Goal: Information Seeking & Learning: Learn about a topic

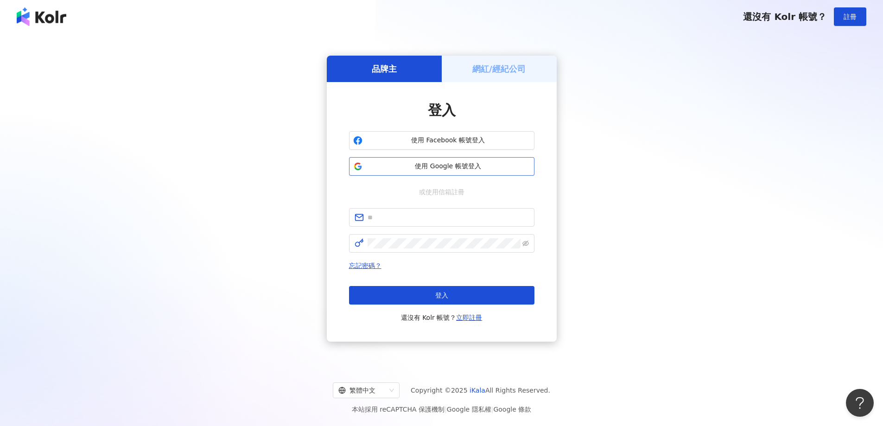
click at [441, 165] on span "使用 Google 帳號登入" at bounding box center [448, 166] width 164 height 9
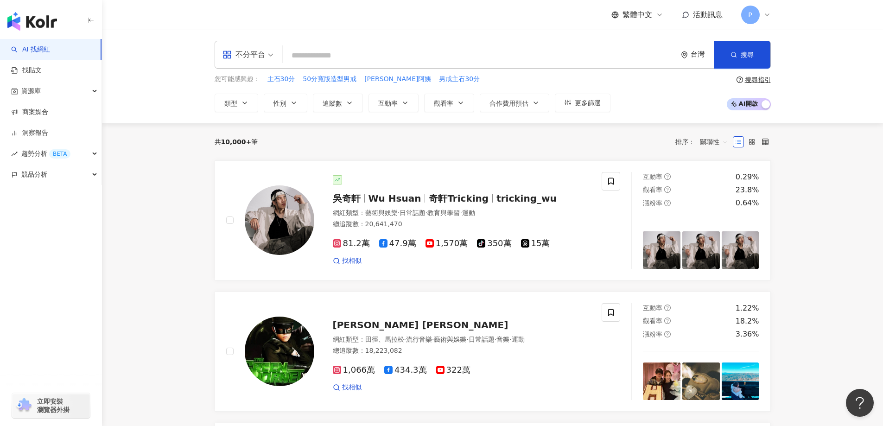
click at [38, 17] on img "button" at bounding box center [32, 21] width 50 height 19
click at [51, 16] on img "button" at bounding box center [32, 21] width 50 height 19
click at [88, 18] on icon "button" at bounding box center [90, 20] width 7 height 7
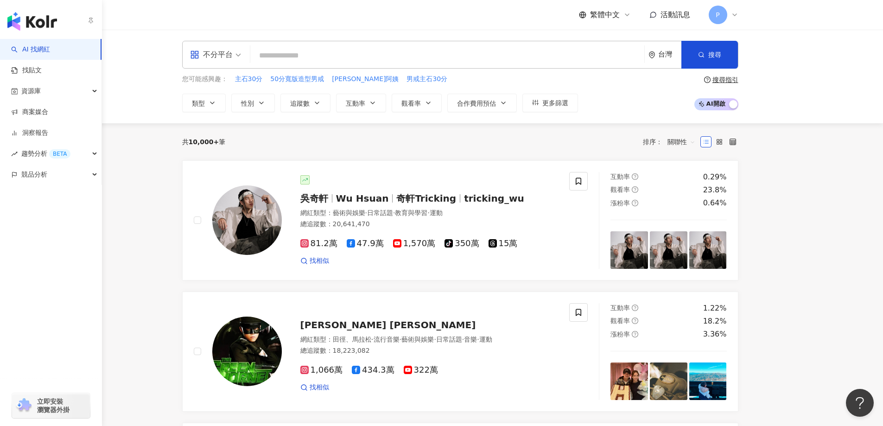
click at [17, 20] on img "button" at bounding box center [32, 21] width 50 height 19
click at [48, 136] on link "洞察報告" at bounding box center [29, 132] width 37 height 9
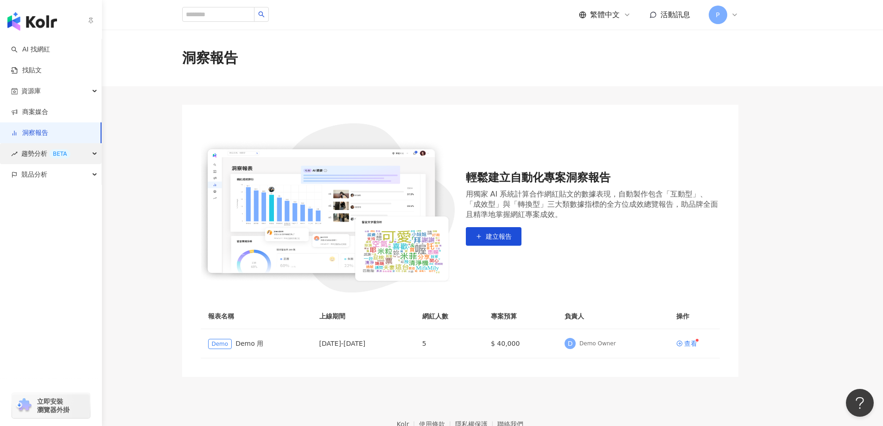
click at [58, 158] on div "BETA" at bounding box center [59, 153] width 21 height 9
click at [70, 235] on div "競品分析" at bounding box center [51, 237] width 102 height 21
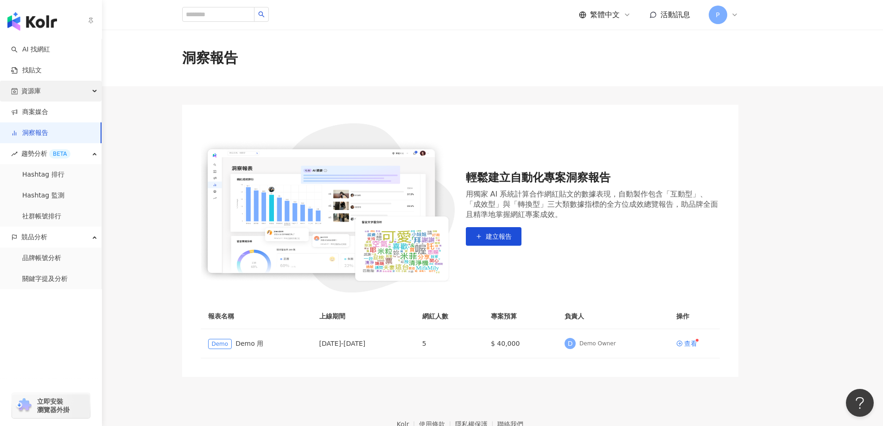
click at [52, 96] on div "資源庫" at bounding box center [51, 91] width 102 height 21
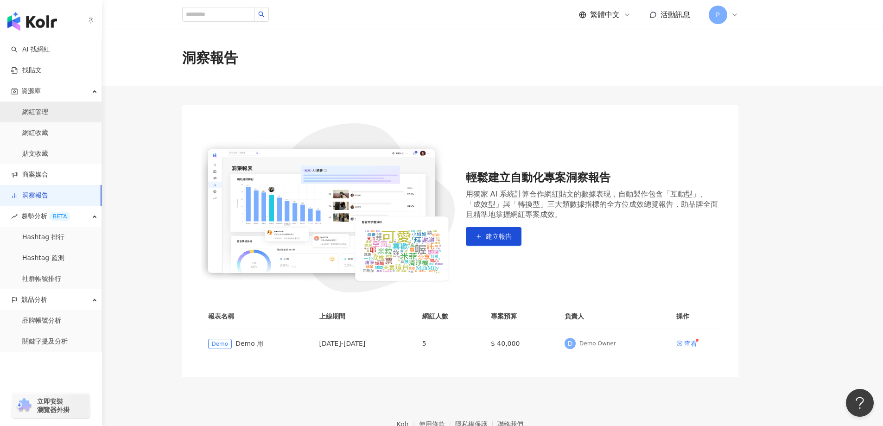
click at [48, 114] on link "網紅管理" at bounding box center [35, 112] width 26 height 9
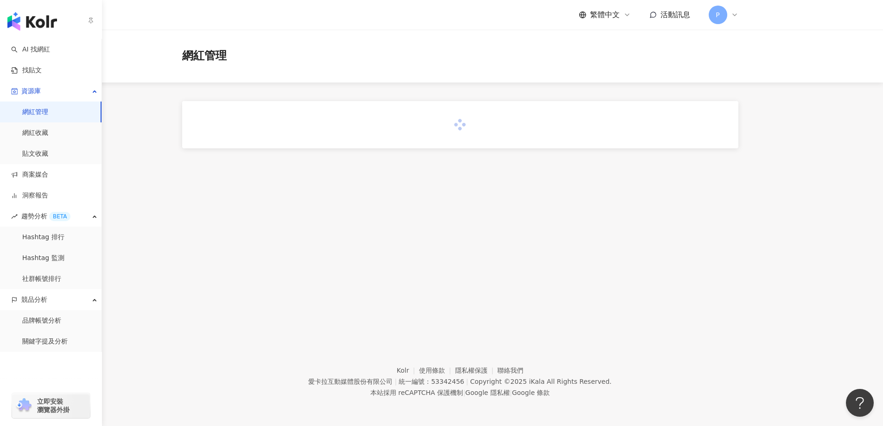
click at [43, 28] on img "button" at bounding box center [32, 21] width 50 height 19
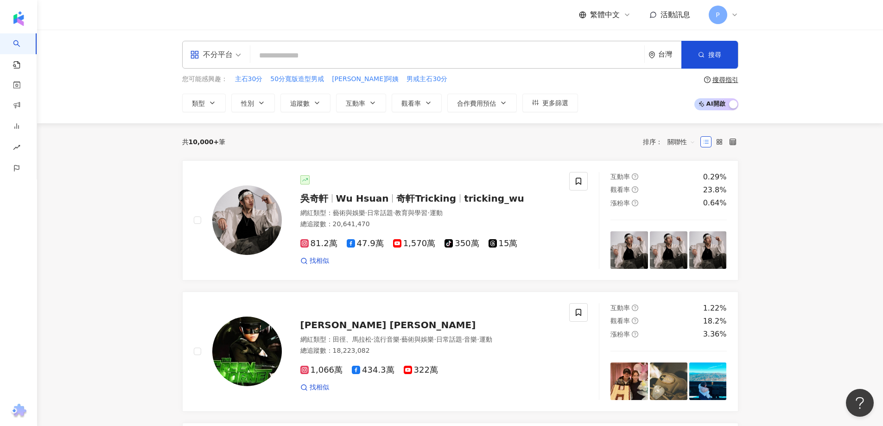
click at [613, 16] on span "繁體中文" at bounding box center [605, 15] width 30 height 10
click at [720, 16] on span "P" at bounding box center [718, 15] width 4 height 10
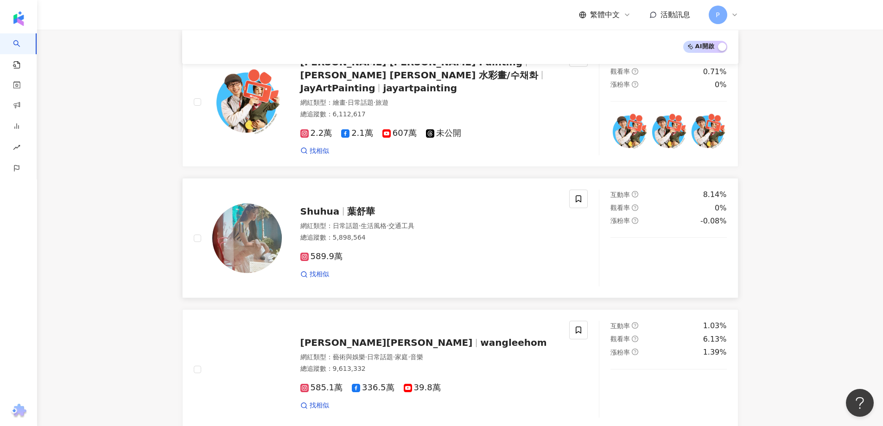
scroll to position [1636, 0]
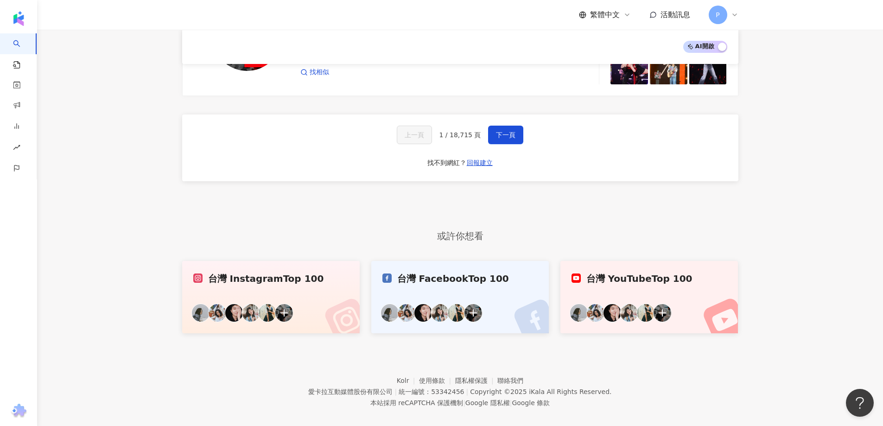
click at [249, 282] on link "台灣 Instagram Top 100" at bounding box center [271, 297] width 178 height 72
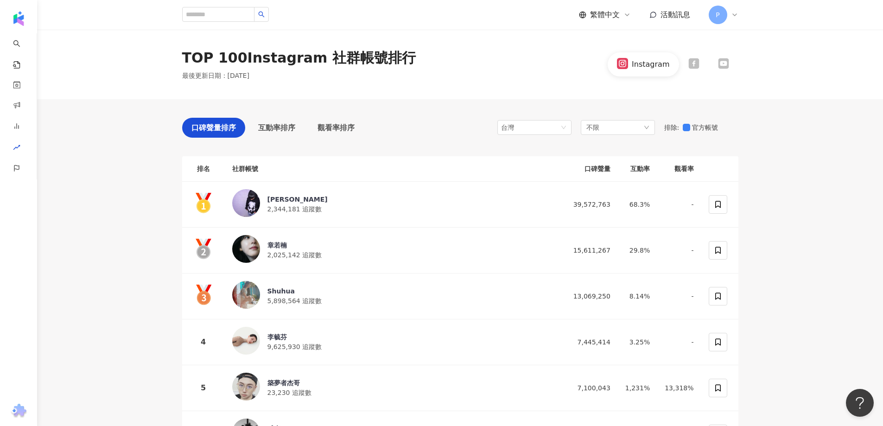
click at [653, 170] on th "互動率" at bounding box center [637, 169] width 39 height 26
click at [339, 135] on div "觀看率排序" at bounding box center [336, 128] width 56 height 20
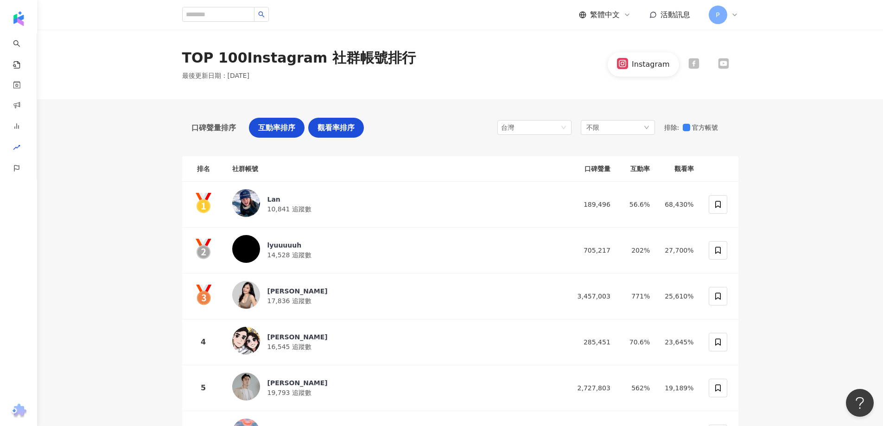
click at [279, 118] on div "互動率排序" at bounding box center [277, 128] width 56 height 20
